Goal: Navigation & Orientation: Find specific page/section

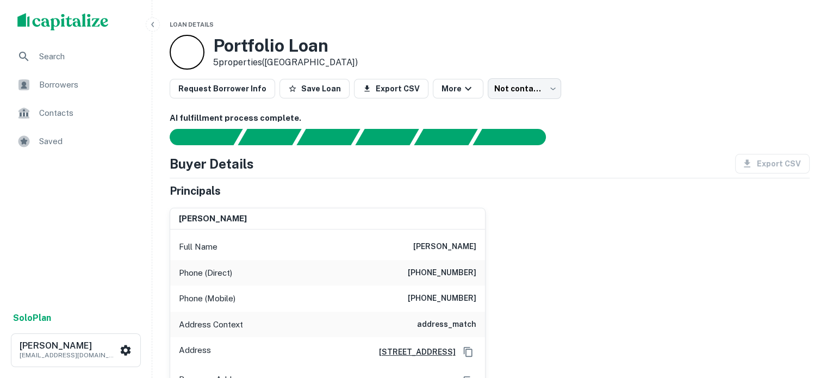
click at [61, 84] on span "Borrowers" at bounding box center [87, 84] width 97 height 13
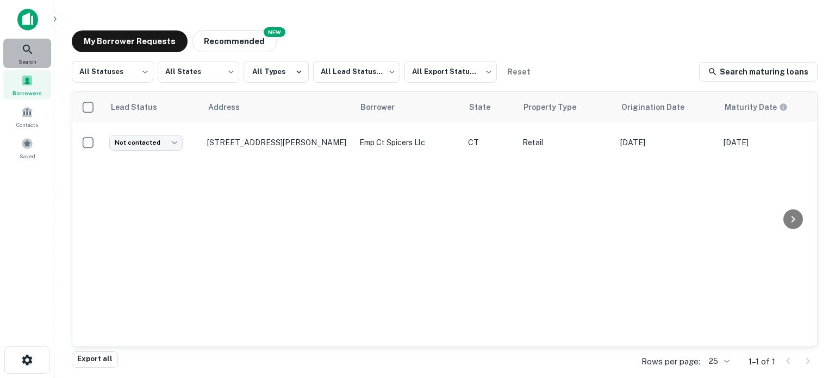
click at [33, 53] on icon at bounding box center [27, 49] width 13 height 13
